Goal: Task Accomplishment & Management: Manage account settings

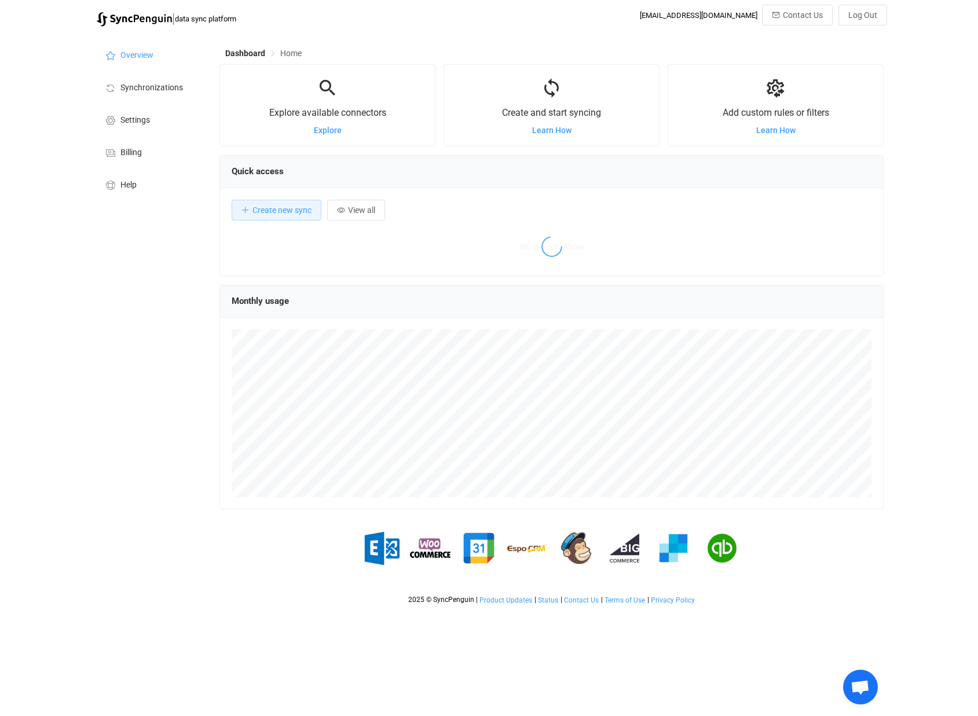
scroll to position [225, 664]
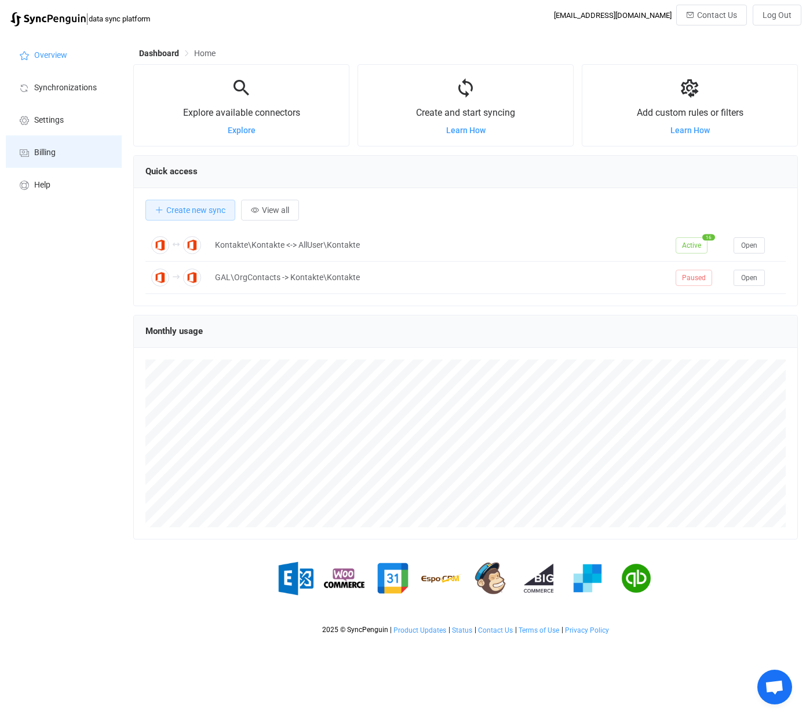
click at [41, 152] on span "Billing" at bounding box center [44, 152] width 21 height 9
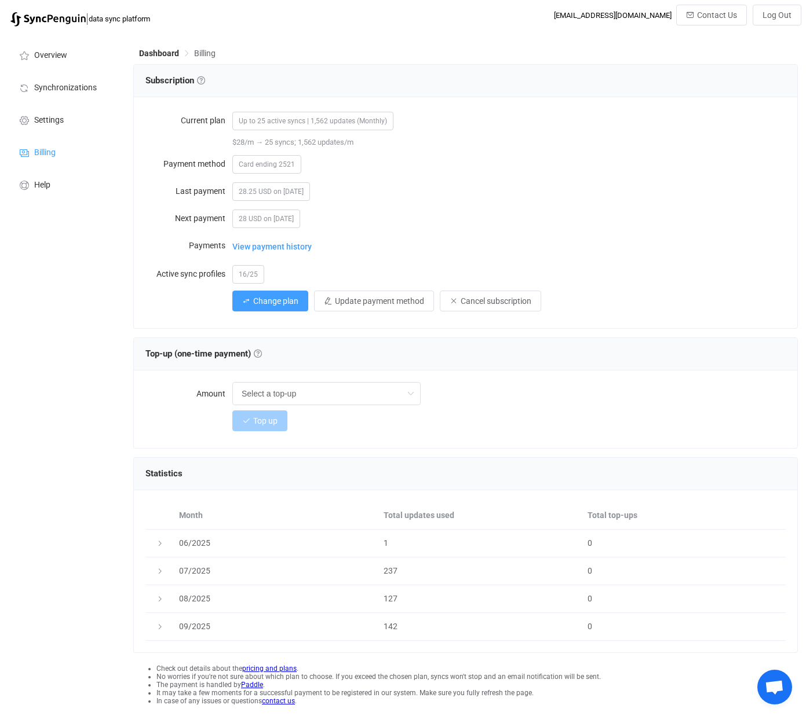
click at [276, 247] on span "View payment history" at bounding box center [271, 246] width 79 height 23
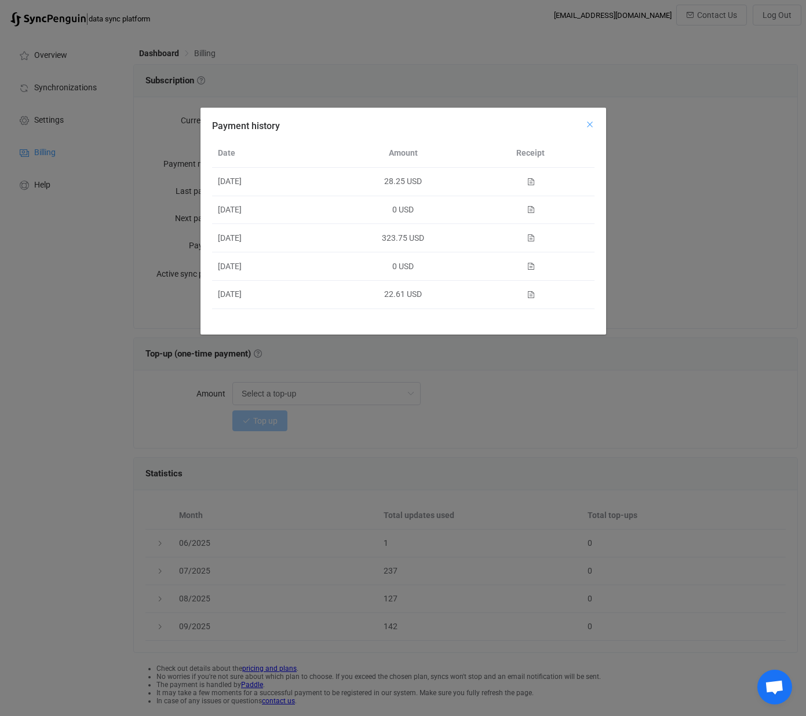
click at [590, 120] on icon "Close" at bounding box center [589, 124] width 9 height 9
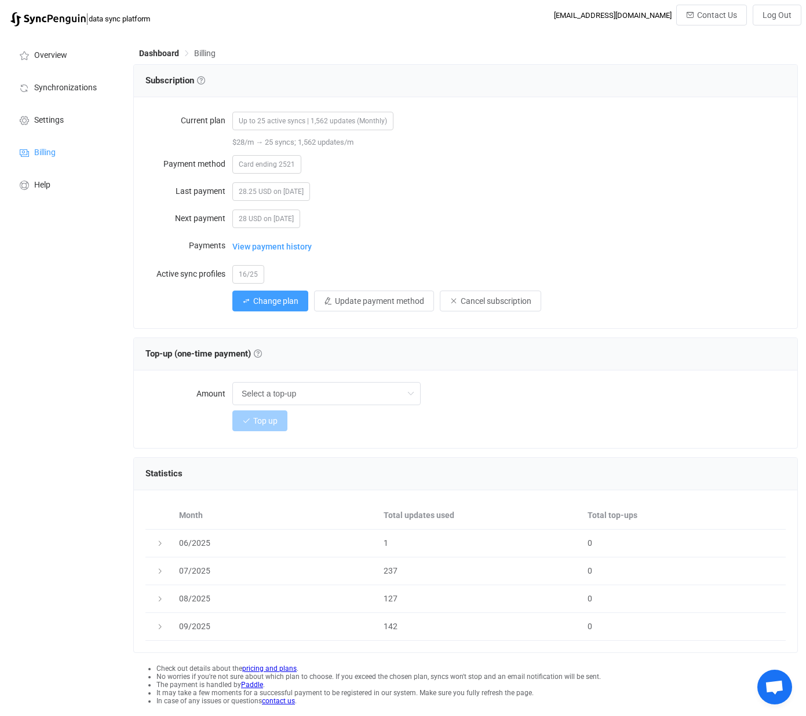
click at [279, 248] on span "View payment history" at bounding box center [271, 246] width 79 height 23
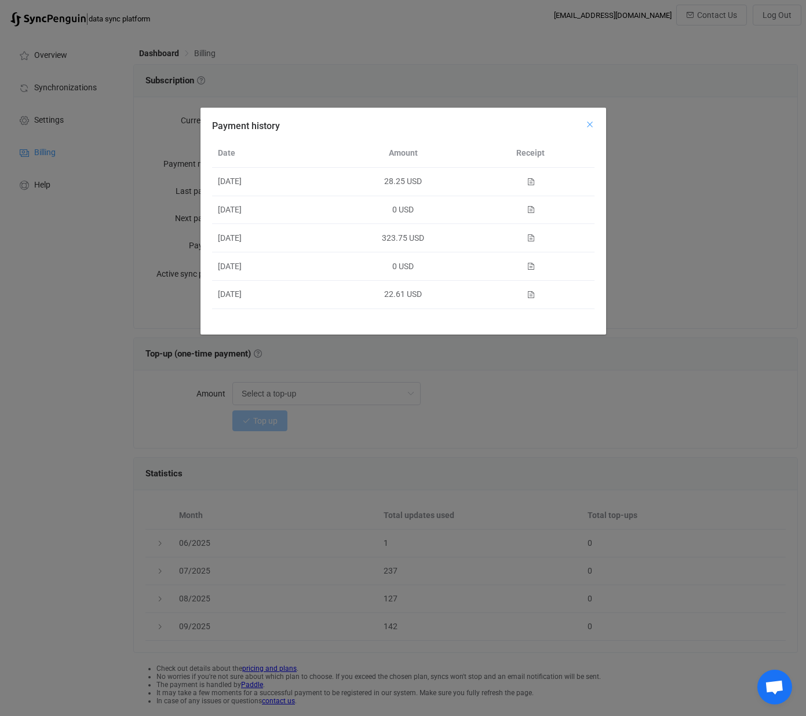
click at [589, 126] on icon "Close" at bounding box center [589, 124] width 9 height 9
